Goal: Task Accomplishment & Management: Use online tool/utility

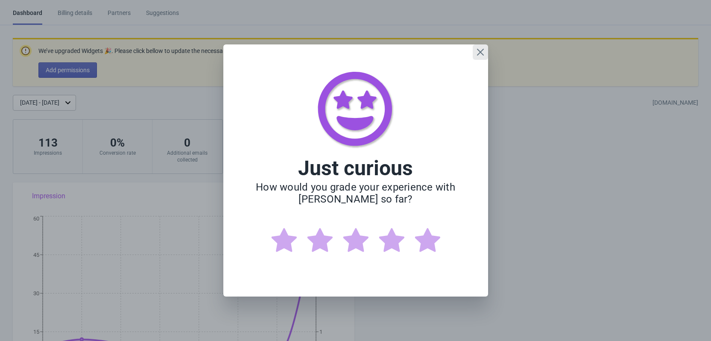
click at [480, 53] on icon "Close" at bounding box center [480, 52] width 9 height 9
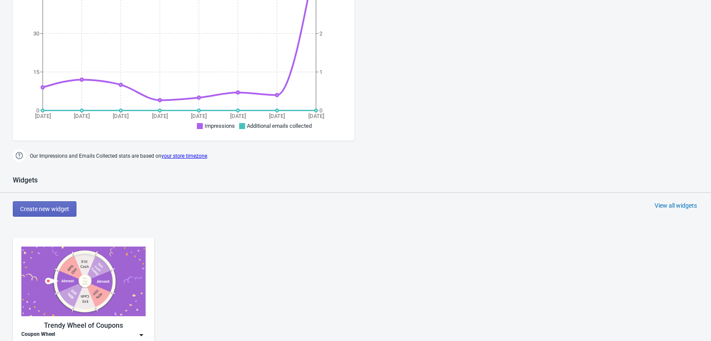
scroll to position [241, 0]
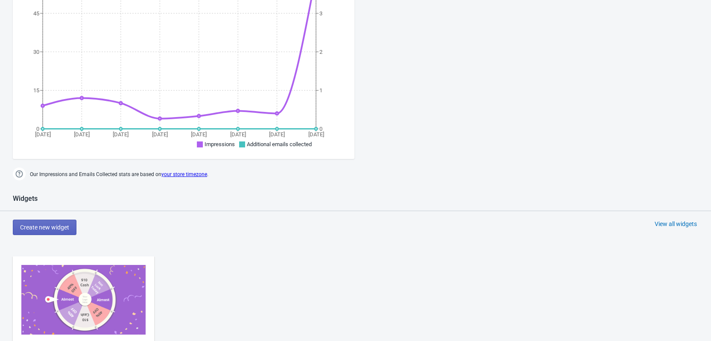
click at [670, 223] on div "View all widgets" at bounding box center [676, 223] width 42 height 9
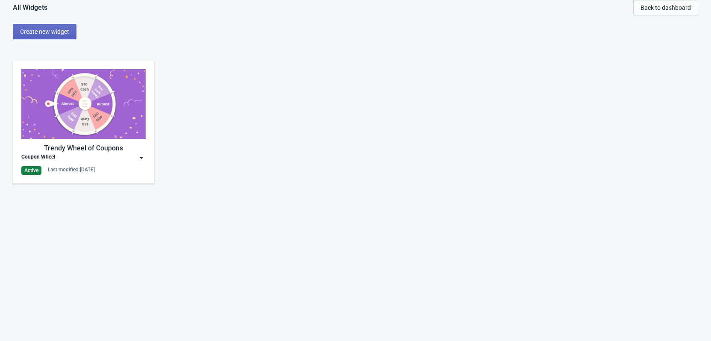
click at [143, 157] on img at bounding box center [141, 157] width 9 height 9
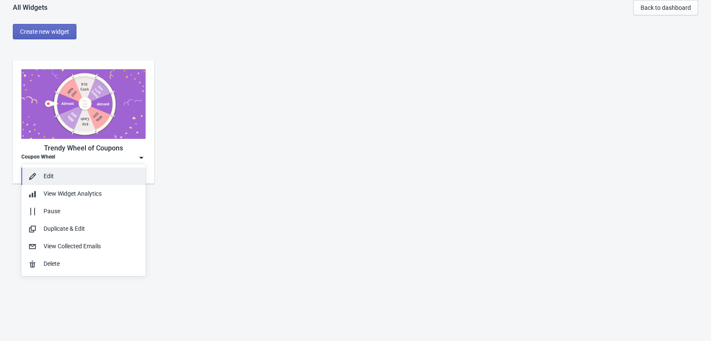
click at [48, 174] on div "Edit" at bounding box center [91, 176] width 95 height 9
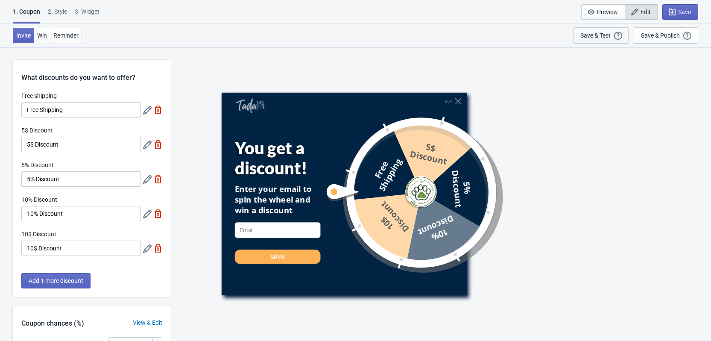
click at [603, 38] on div "Save & Test" at bounding box center [595, 35] width 30 height 7
click at [676, 13] on icon "button" at bounding box center [672, 12] width 9 height 9
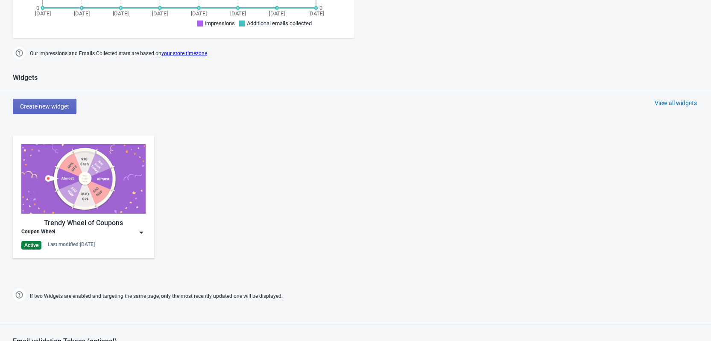
scroll to position [327, 0]
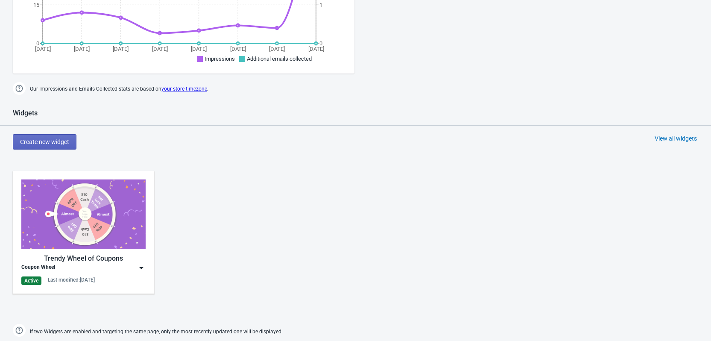
click at [142, 268] on img at bounding box center [141, 267] width 9 height 9
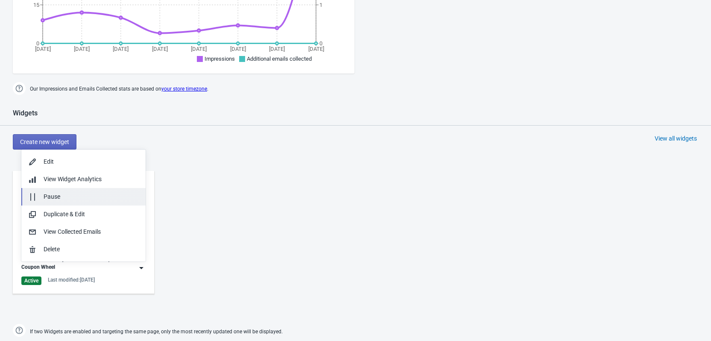
click at [51, 195] on div "Pause" at bounding box center [91, 196] width 95 height 9
